Goal: Task Accomplishment & Management: Use online tool/utility

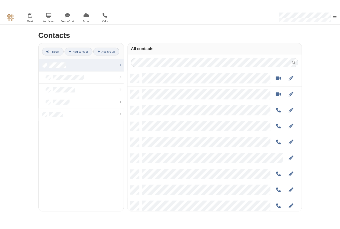
scroll to position [151, 188]
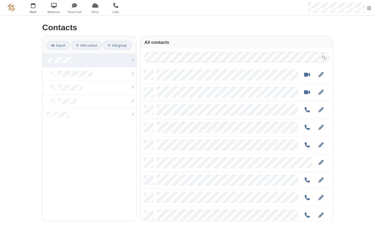
click at [33, 7] on span "button" at bounding box center [33, 5] width 19 height 9
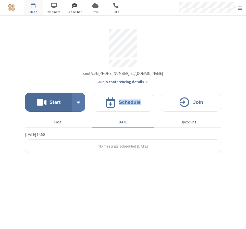
click at [75, 8] on span "button" at bounding box center [74, 5] width 19 height 9
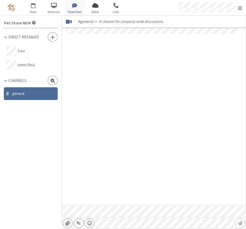
click at [94, 8] on span "button" at bounding box center [95, 5] width 19 height 9
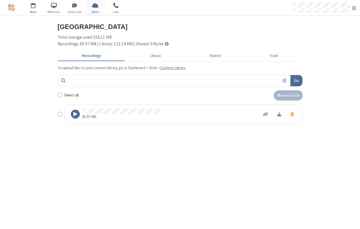
click at [32, 6] on span "button" at bounding box center [33, 5] width 19 height 9
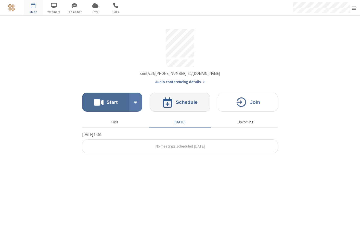
click at [183, 97] on button "Schedule" at bounding box center [180, 102] width 60 height 19
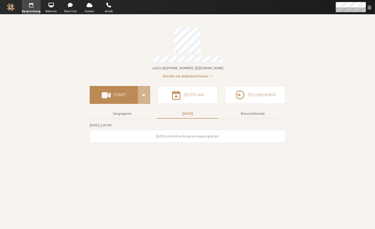
click at [126, 96] on button "Start" at bounding box center [114, 95] width 48 height 18
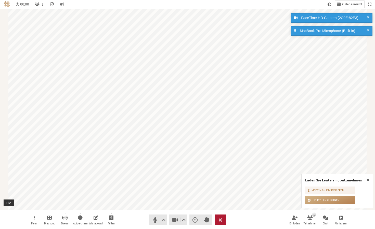
click at [224, 220] on button "Verlassen" at bounding box center [219, 220] width 11 height 10
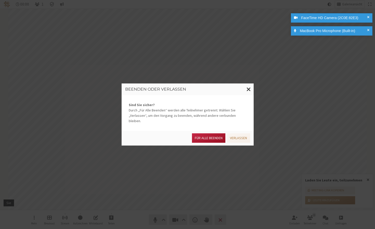
click at [209, 135] on button "Für alle Beenden" at bounding box center [208, 137] width 33 height 9
